Goal: Task Accomplishment & Management: Use online tool/utility

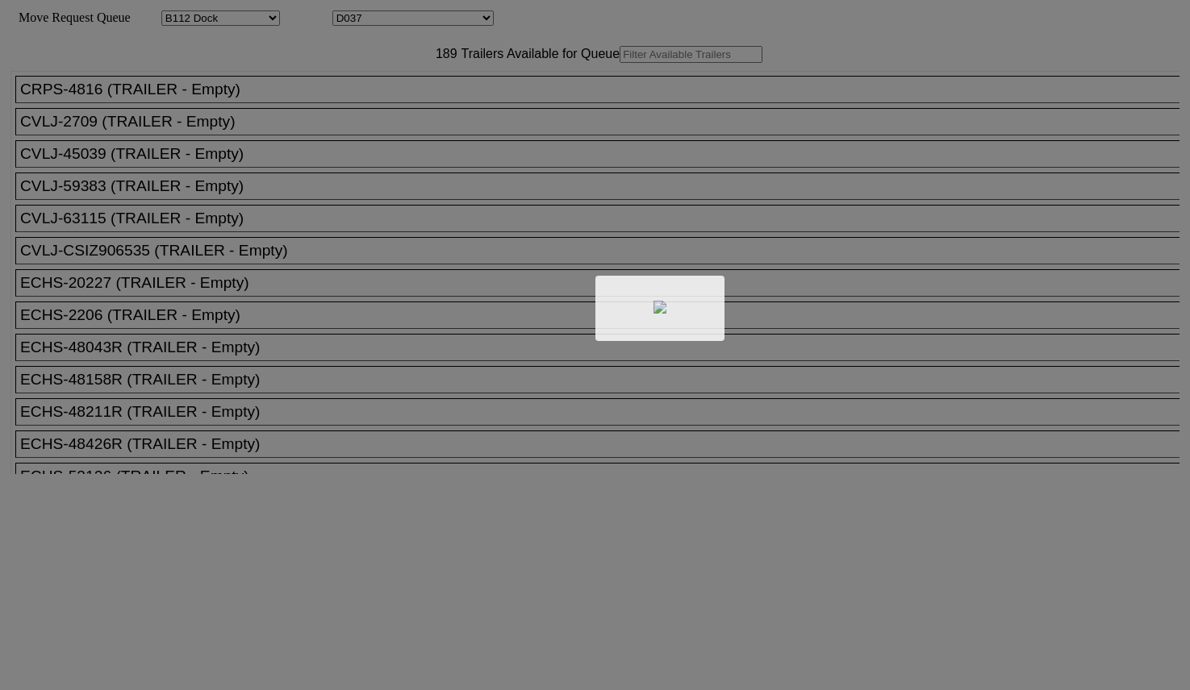
select select "121"
select select "3283"
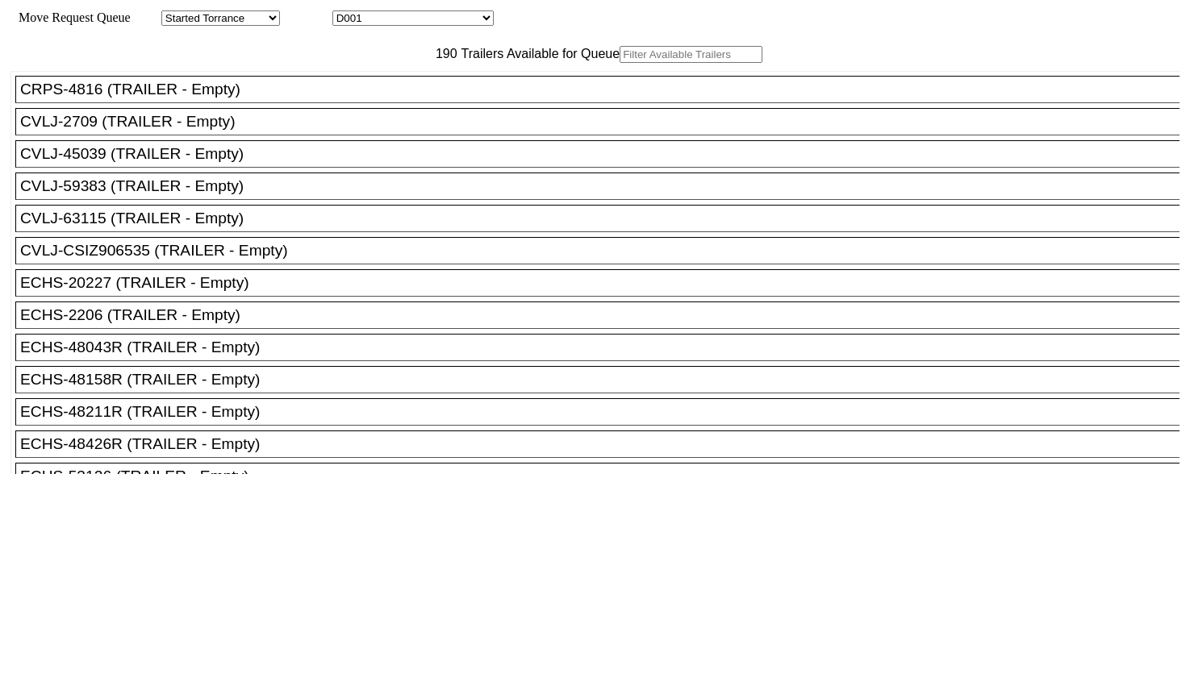
drag, startPoint x: 425, startPoint y: 61, endPoint x: 466, endPoint y: 46, distance: 43.9
click at [464, 48] on div "Move Queue Updated 190 Trailers Available for Queue CRPS-4816 (TRAILER - Empty)…" at bounding box center [594, 280] width 1169 height 508
click at [619, 63] on input "text" at bounding box center [690, 54] width 143 height 17
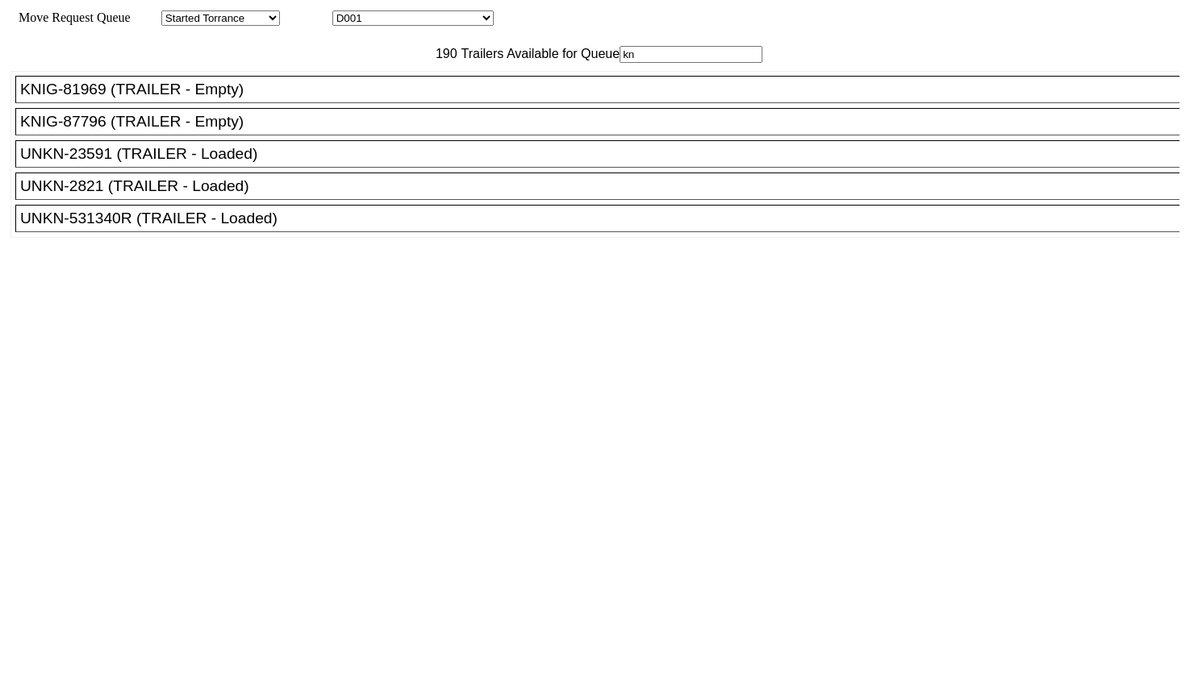
type input "kn"
click at [235, 131] on div "KNIG-87796 (TRAILER - Empty)" at bounding box center [604, 122] width 1169 height 18
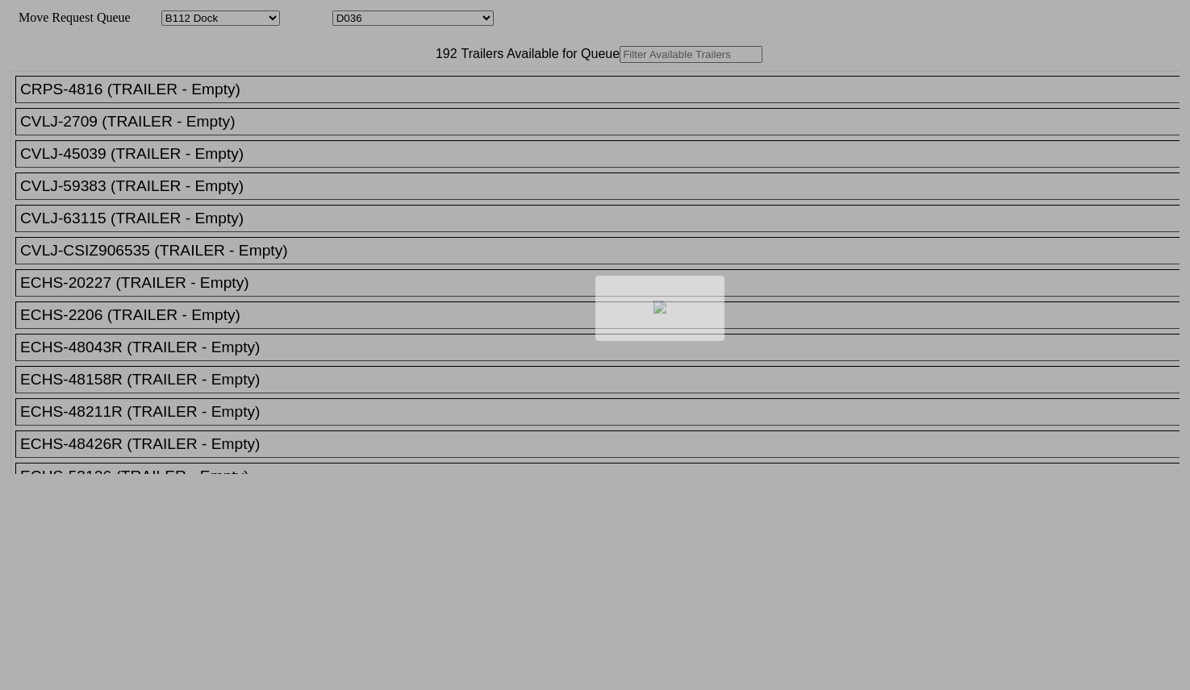
select select "121"
select select "3282"
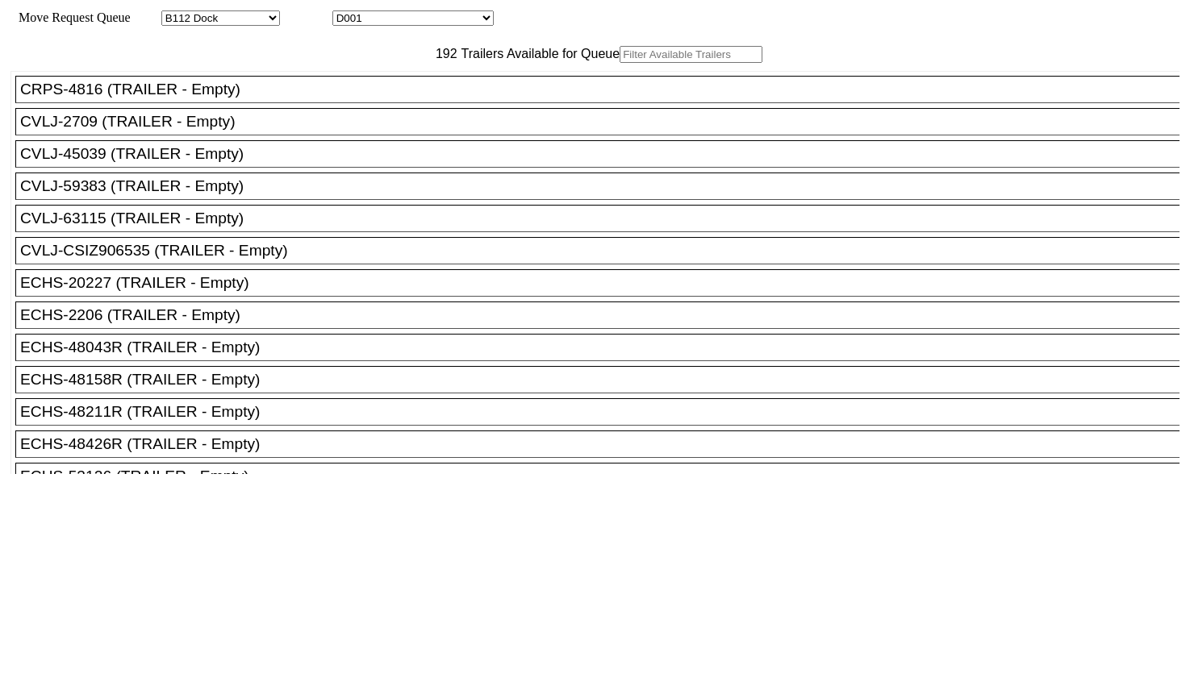
click at [619, 63] on input "text" at bounding box center [690, 54] width 143 height 17
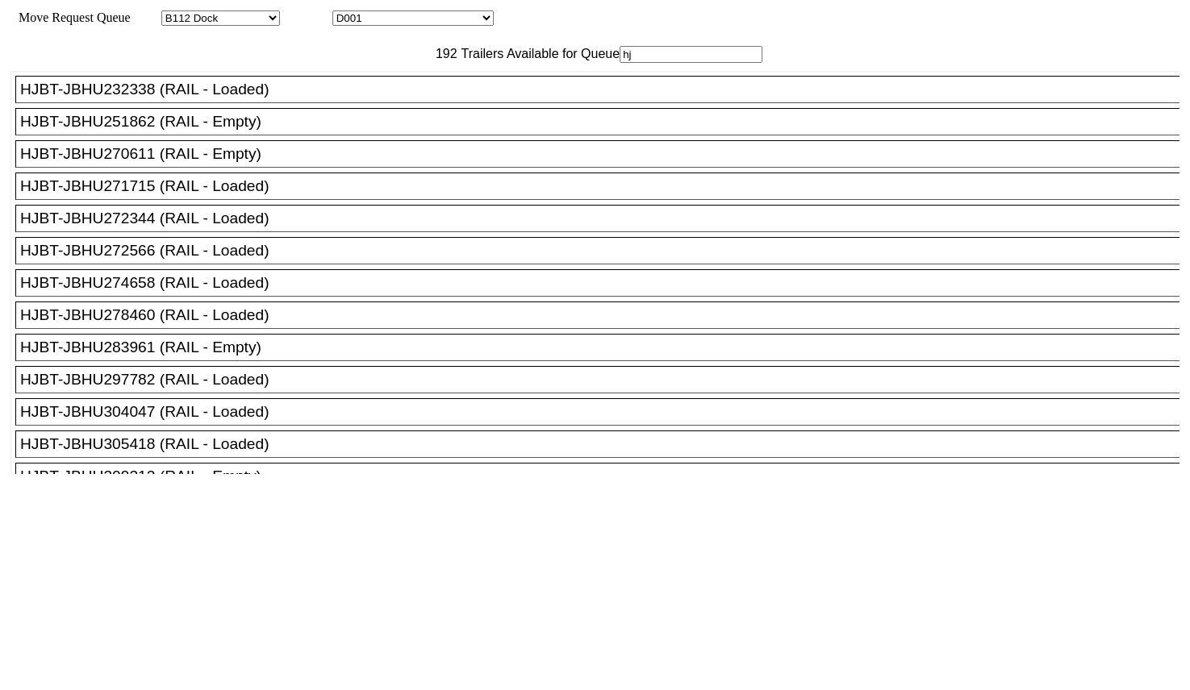
type input "hj"
click at [250, 163] on div "HJBT-JBHU270611 (RAIL - Empty)" at bounding box center [604, 154] width 1169 height 18
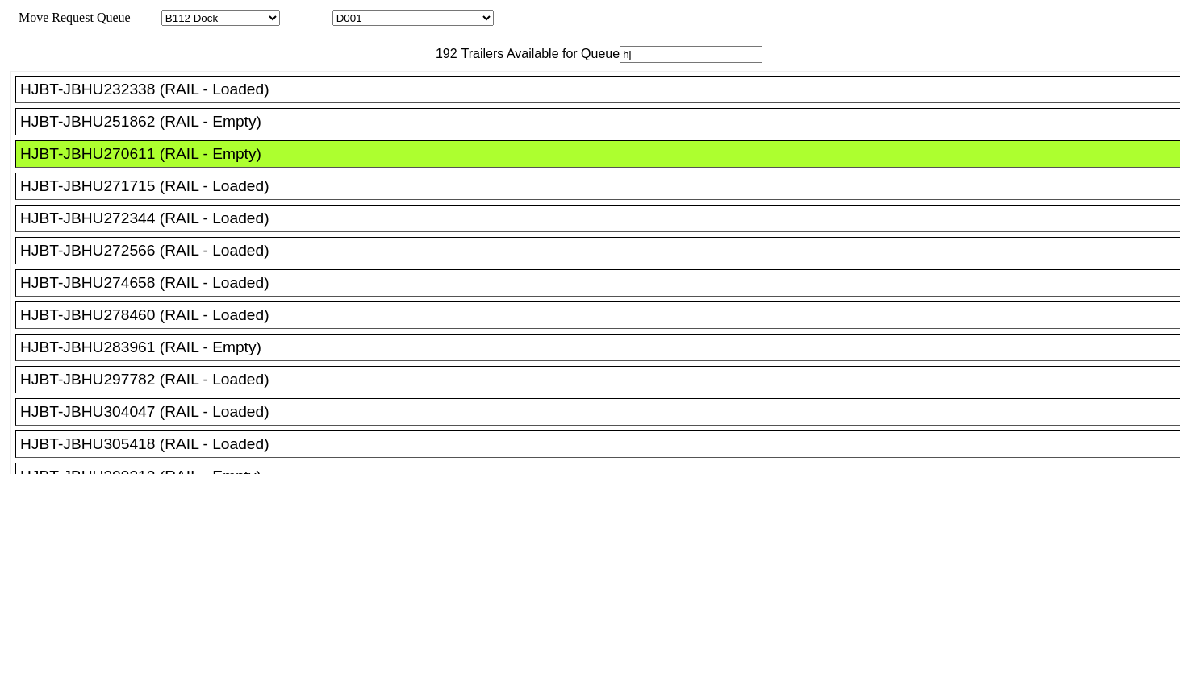
click at [578, 474] on div at bounding box center [594, 666] width 1169 height 384
